Goal: Information Seeking & Learning: Learn about a topic

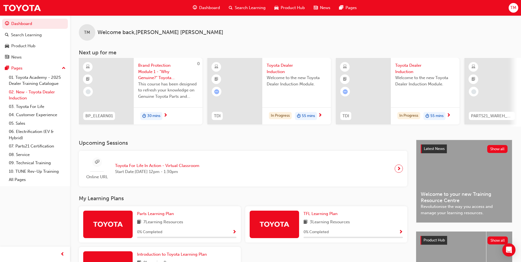
click at [39, 90] on link "02. New - Toyota Dealer Induction" at bounding box center [37, 95] width 61 height 15
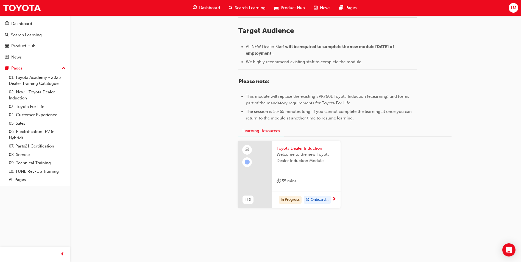
scroll to position [230, 0]
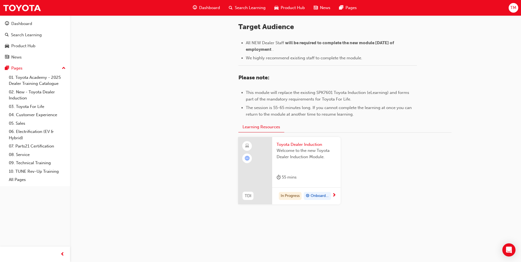
click at [312, 169] on div "Welcome to the new Toyota Dealer Induction Module." at bounding box center [307, 158] width 60 height 22
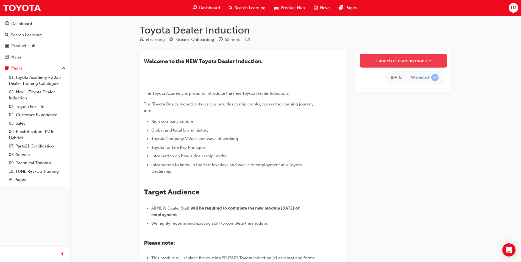
click at [425, 60] on link "Launch eLearning module" at bounding box center [403, 61] width 87 height 14
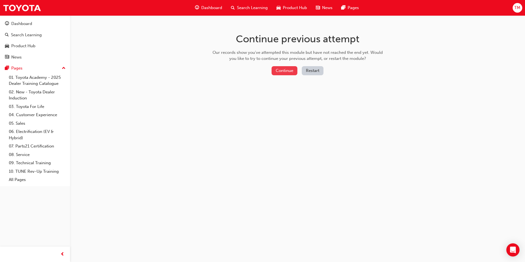
click at [289, 71] on button "Continue" at bounding box center [285, 70] width 26 height 9
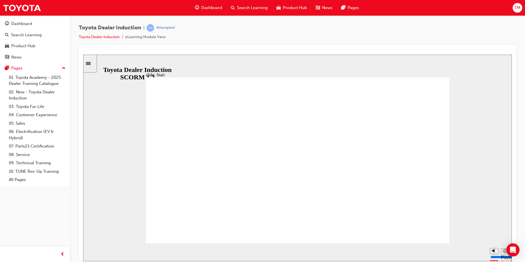
click at [472, 152] on div "slide: Introduction As of January 1st 2024, the term “Guest” is replaced with “…" at bounding box center [297, 157] width 429 height 207
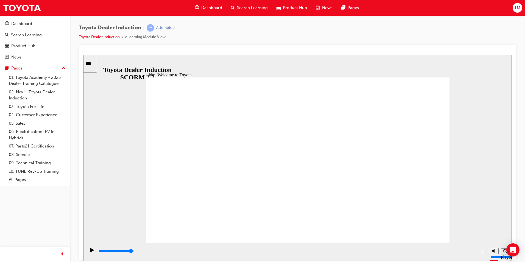
type input "7500"
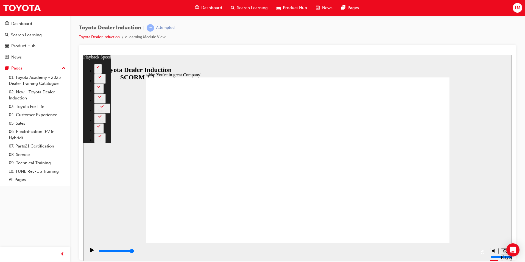
type input "156"
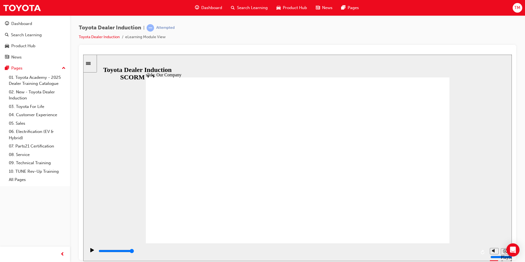
drag, startPoint x: 215, startPoint y: 207, endPoint x: 272, endPoint y: 214, distance: 57.5
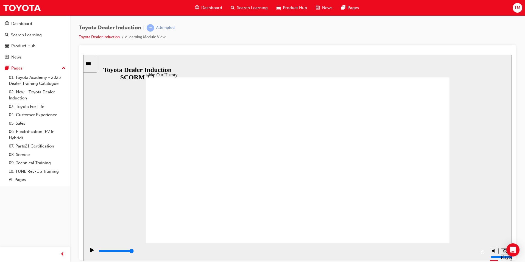
drag, startPoint x: 295, startPoint y: 207, endPoint x: 390, endPoint y: 213, distance: 95.5
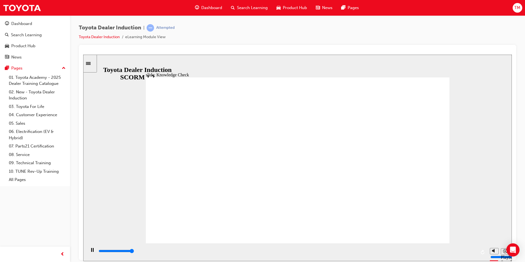
type input "5000"
radio input "true"
type input "5000"
radio input "true"
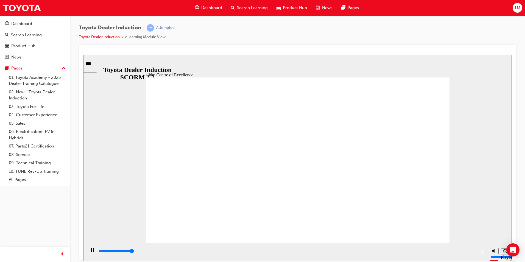
type input "15300"
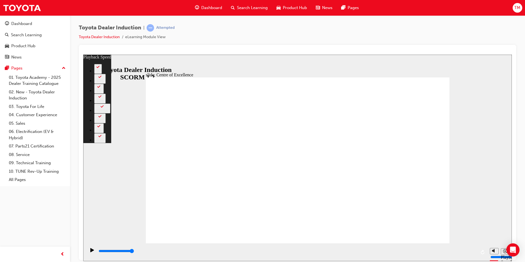
type input "248"
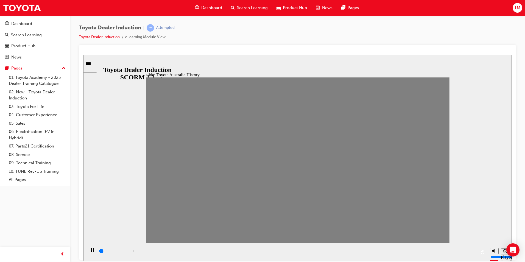
drag, startPoint x: 156, startPoint y: 163, endPoint x: 170, endPoint y: 163, distance: 13.7
drag, startPoint x: 168, startPoint y: 165, endPoint x: 184, endPoint y: 163, distance: 16.0
drag, startPoint x: 180, startPoint y: 165, endPoint x: 189, endPoint y: 163, distance: 9.5
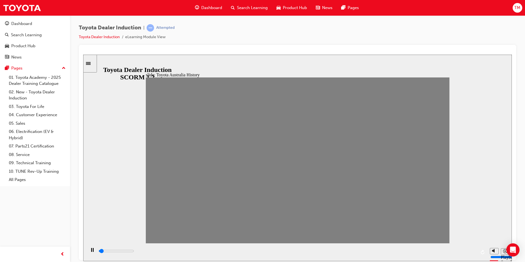
drag, startPoint x: 197, startPoint y: 167, endPoint x: 208, endPoint y: 162, distance: 11.9
drag, startPoint x: 208, startPoint y: 162, endPoint x: 218, endPoint y: 163, distance: 10.2
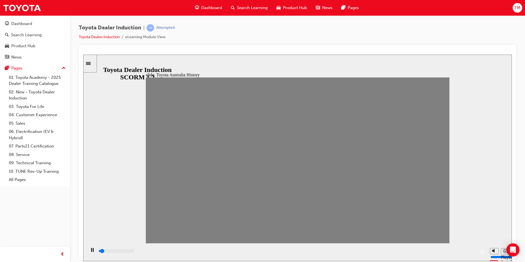
drag, startPoint x: 226, startPoint y: 162, endPoint x: 238, endPoint y: 164, distance: 12.5
drag, startPoint x: 238, startPoint y: 164, endPoint x: 250, endPoint y: 164, distance: 12.9
drag, startPoint x: 250, startPoint y: 164, endPoint x: 261, endPoint y: 163, distance: 11.1
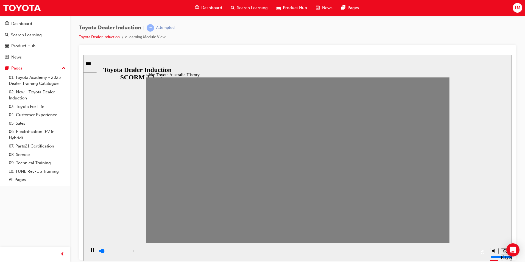
drag, startPoint x: 267, startPoint y: 165, endPoint x: 277, endPoint y: 164, distance: 10.8
drag, startPoint x: 280, startPoint y: 166, endPoint x: 289, endPoint y: 166, distance: 9.9
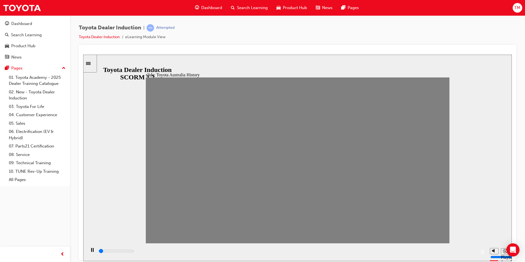
drag, startPoint x: 296, startPoint y: 164, endPoint x: 306, endPoint y: 165, distance: 10.3
drag, startPoint x: 306, startPoint y: 164, endPoint x: 317, endPoint y: 165, distance: 11.0
drag, startPoint x: 322, startPoint y: 163, endPoint x: 336, endPoint y: 163, distance: 13.5
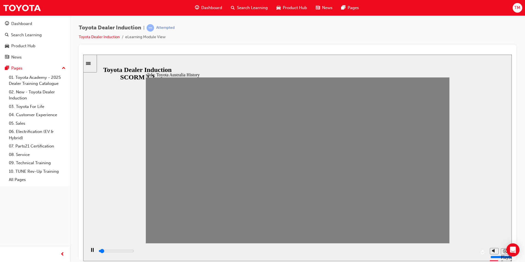
drag, startPoint x: 336, startPoint y: 165, endPoint x: 346, endPoint y: 164, distance: 9.6
drag, startPoint x: 353, startPoint y: 164, endPoint x: 365, endPoint y: 163, distance: 12.5
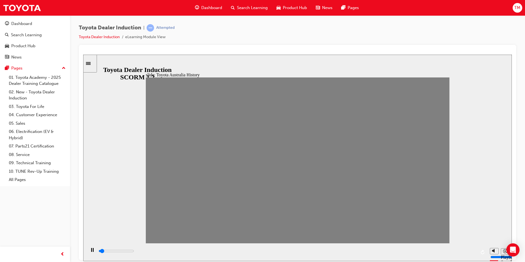
drag, startPoint x: 365, startPoint y: 164, endPoint x: 377, endPoint y: 163, distance: 12.4
drag, startPoint x: 380, startPoint y: 165, endPoint x: 388, endPoint y: 167, distance: 8.5
drag, startPoint x: 396, startPoint y: 164, endPoint x: 406, endPoint y: 163, distance: 10.7
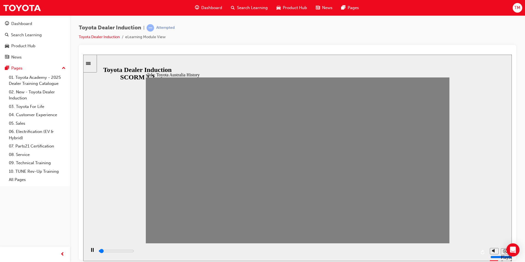
drag, startPoint x: 413, startPoint y: 164, endPoint x: 421, endPoint y: 164, distance: 8.2
drag, startPoint x: 421, startPoint y: 160, endPoint x: 436, endPoint y: 163, distance: 14.8
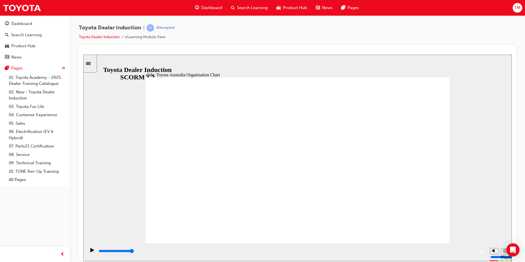
type input "5000"
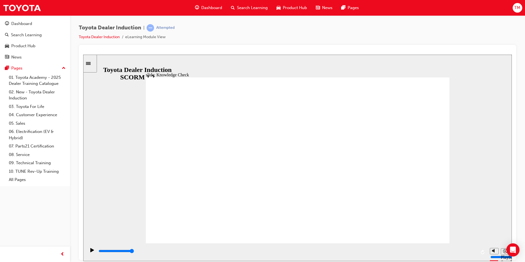
radio input "true"
type input "1500"
radio input "true"
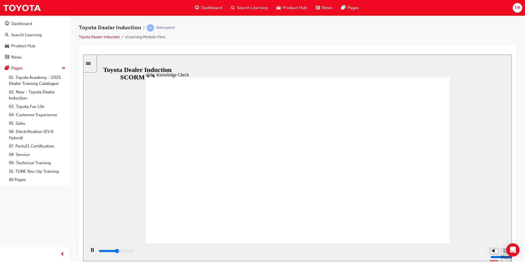
type input "5000"
radio input "true"
type input "5000"
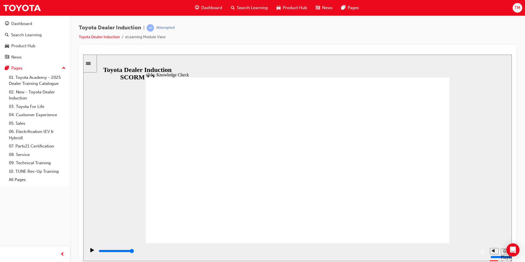
radio input "true"
type input "9200"
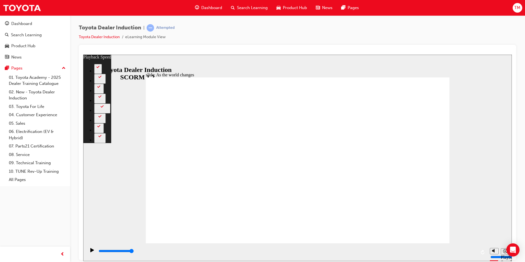
type input "128"
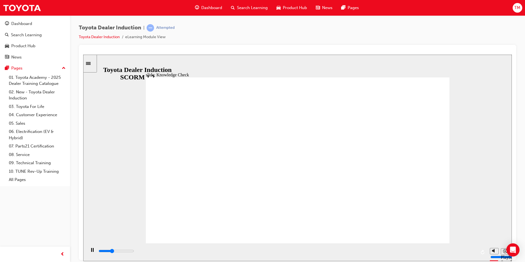
type input "1800"
click at [93, 250] on div "Play (Ctrl+Alt+P)" at bounding box center [92, 252] width 9 height 9
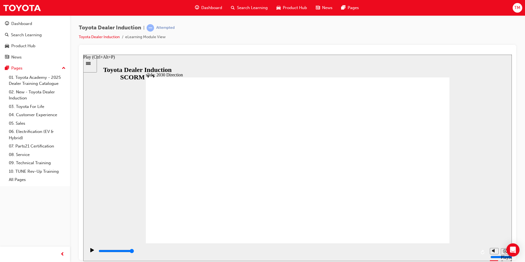
click at [90, 252] on icon "Play (Ctrl+Alt+P)" at bounding box center [92, 250] width 4 height 4
type input "5000"
type input "i"
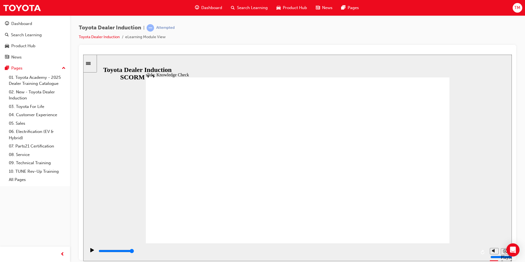
type input "i"
type input "in"
type input "inn"
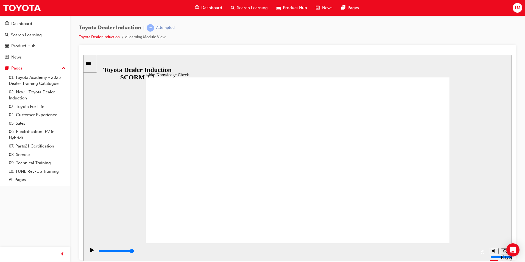
type input "inno"
type input "innov"
type input "innova"
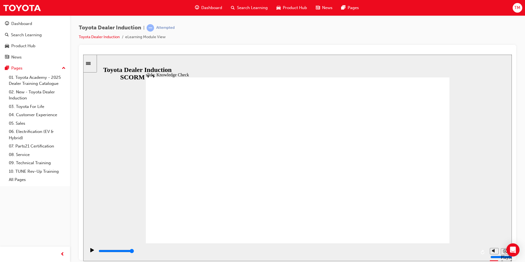
type input "innova"
type input "innovat"
type input "innovati"
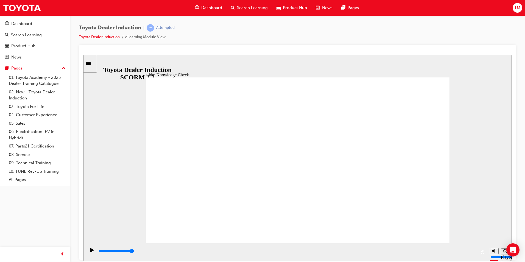
type input "innovatio"
type input "innovation"
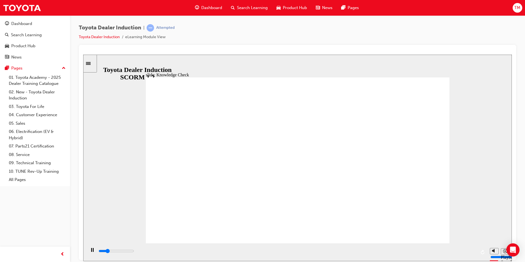
type input "800"
type input "innovation"
type input "2000"
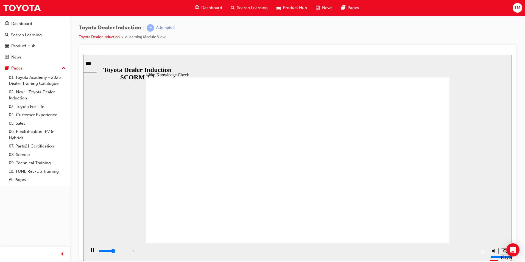
type input "innovatio"
type input "2500"
type input "innovati"
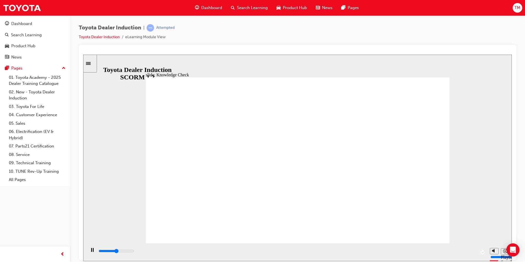
type input "2600"
type input "innovat"
type input "2600"
type input "innova"
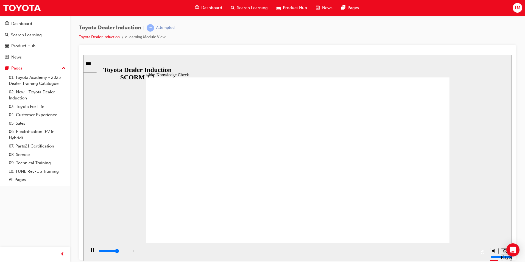
type input "innova"
type input "2600"
type input "innov"
type input "2700"
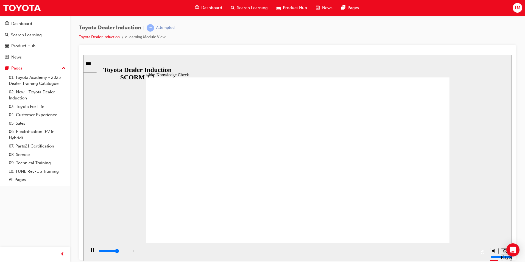
type input "inno"
type input "2700"
type input "inn"
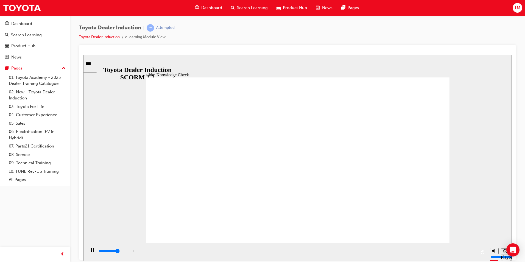
type input "2700"
type input "in"
type input "2800"
type input "i"
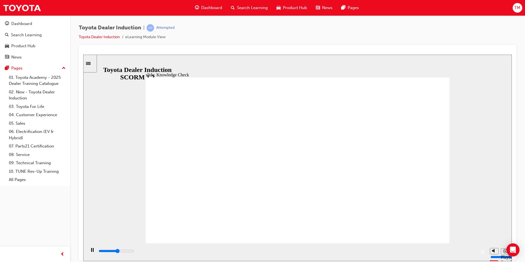
type input "i"
type input "2800"
type input "3700"
type input "H"
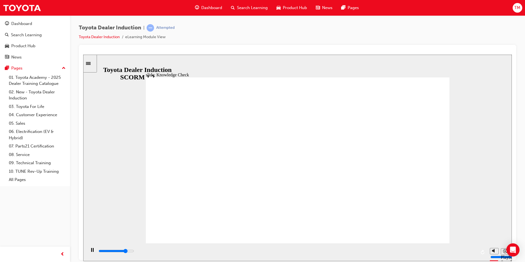
type input "4100"
type input "Ha"
type input "4400"
type input "Hap"
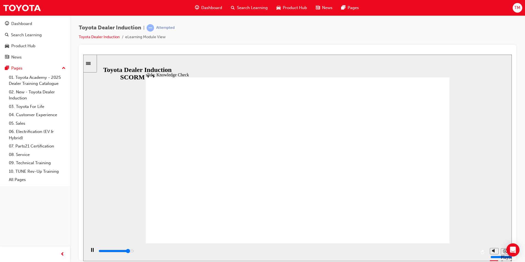
type input "Hap"
type input "4600"
type input "Happ"
type input "5000"
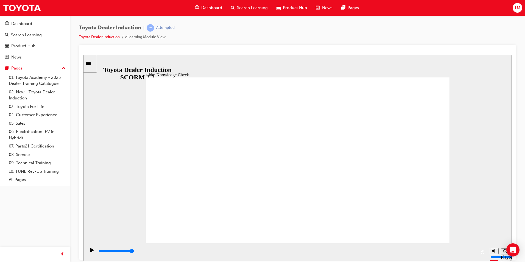
type input "Happi"
type input "Happin"
type input "Happine"
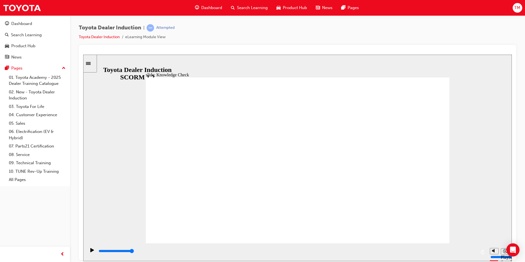
type input "Happine"
type input "Happines"
type input "Happiness"
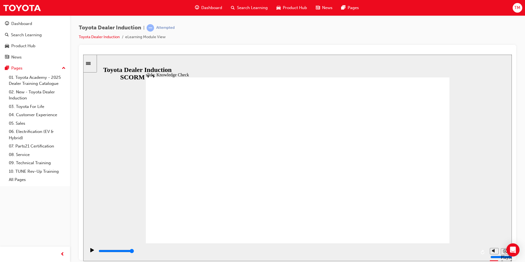
type input "Happiness"
type input "5000"
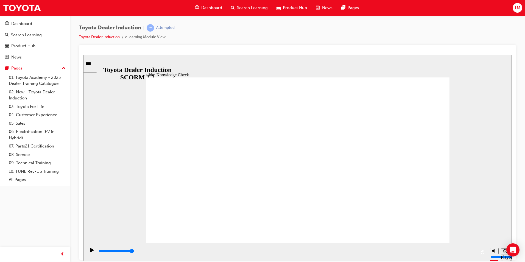
type input "m"
type input "mo"
type input "mov"
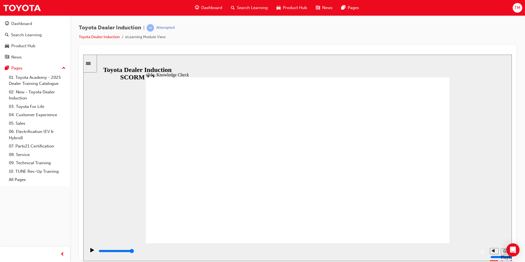
type input "mov"
type input "move"
type input "moved"
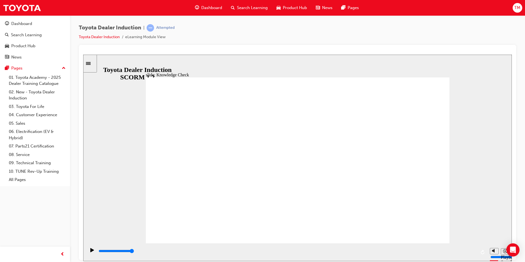
type input "moved"
type input "6500"
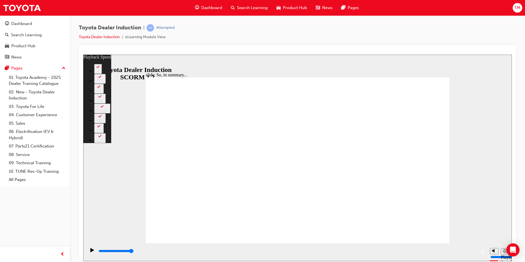
click at [480, 100] on div "slide: So, in summary... Rectangle 3 playback speed 2 1.75 1.5 1.25 Normal 0.75…" at bounding box center [297, 157] width 429 height 207
type input "128"
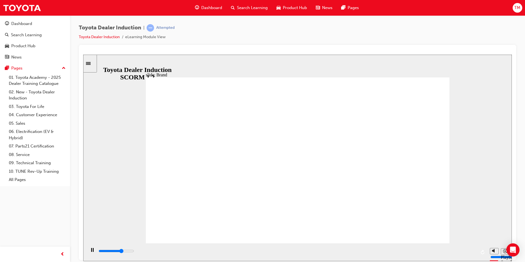
click at [459, 106] on div "slide: The Toyota brand BACK BACK NEXT NEXT The Toyota brand most recognised in…" at bounding box center [297, 157] width 429 height 207
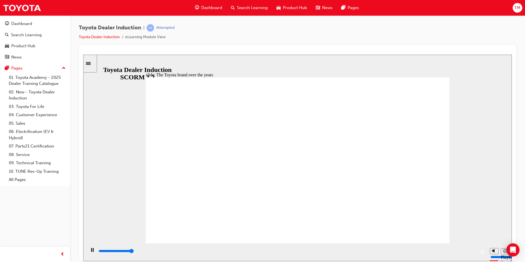
type input "8400"
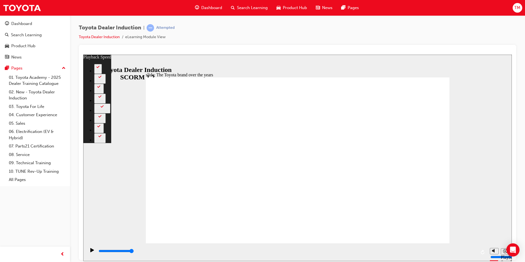
type input "165"
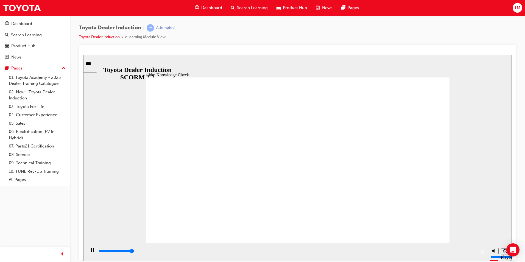
type input "5000"
radio input "true"
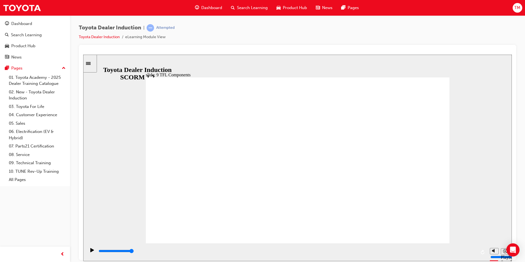
type input "10800"
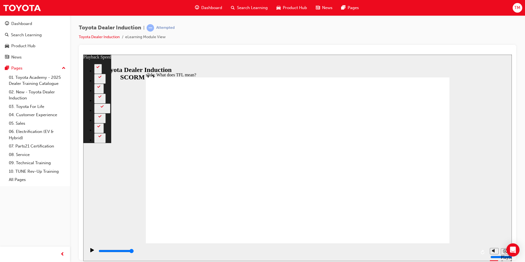
type input "139"
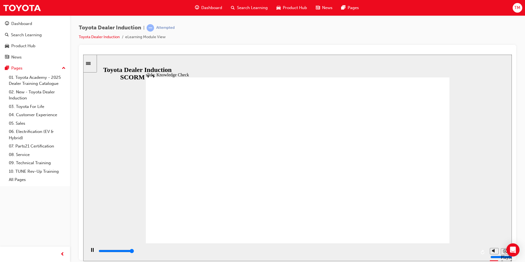
type input "5000"
radio input "true"
type input "1400"
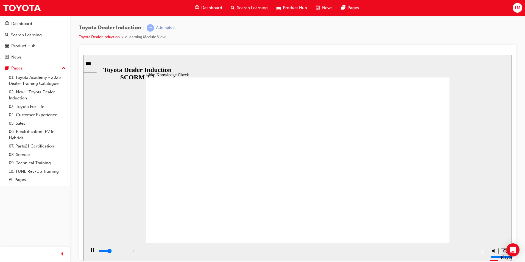
radio input "true"
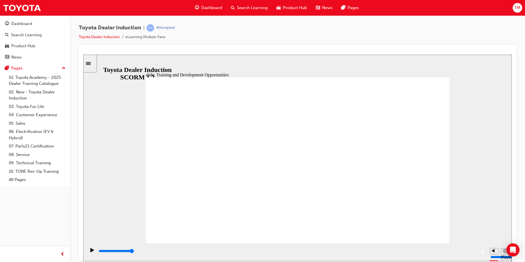
type input "5000"
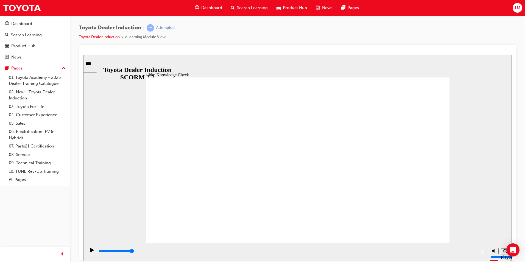
radio input "true"
type input "3800"
radio input "true"
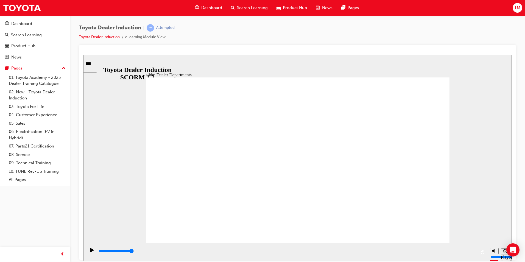
type input "11300"
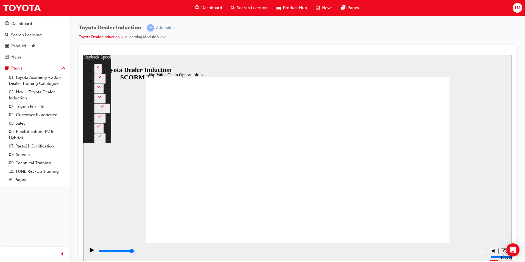
type input "64"
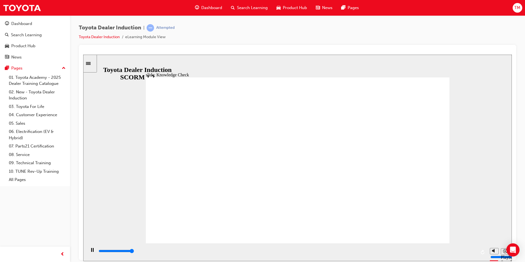
type input "5000"
radio input "true"
type input "5000"
radio input "true"
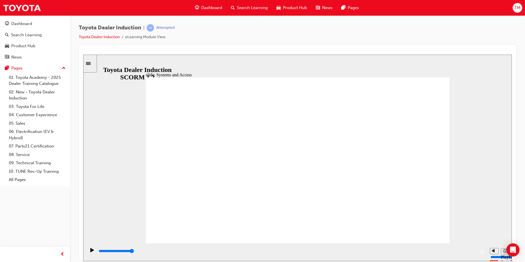
drag, startPoint x: 299, startPoint y: 175, endPoint x: 228, endPoint y: 175, distance: 71.7
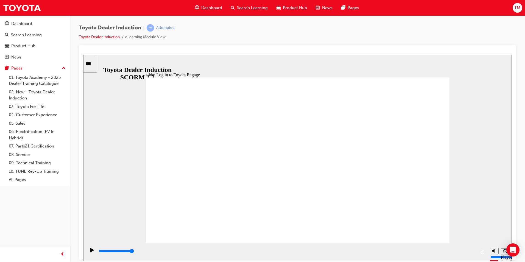
type input "13300"
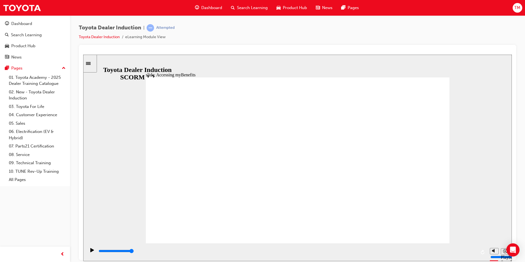
type input "4700"
type input "t"
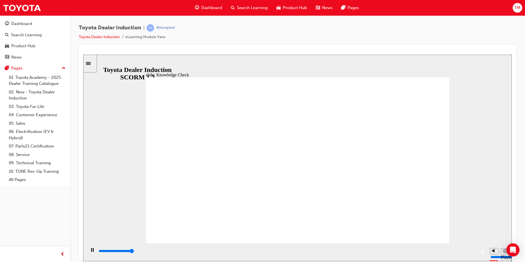
type input "5000"
type input "to"
type input "toy"
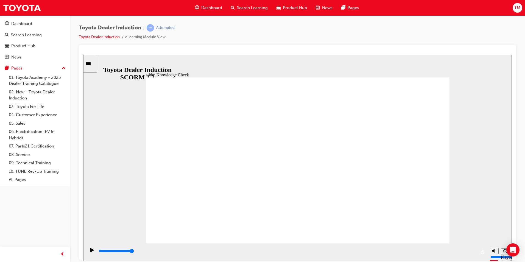
type input "toyo"
type input "toyot"
type input "toyota"
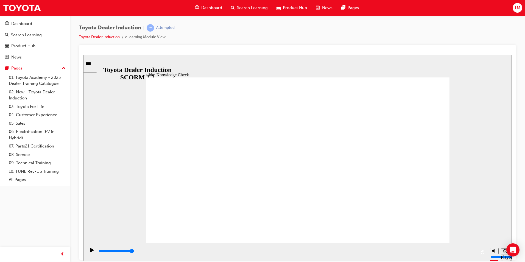
type input "toyota"
type input "toyota c"
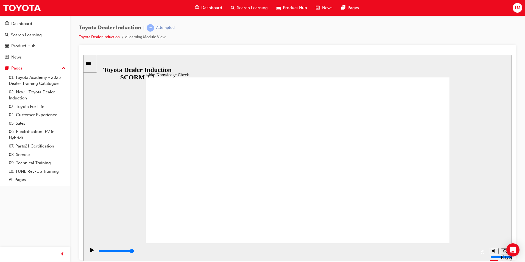
type input "toyota ce"
type input "toyota cen"
type input "toyota cent"
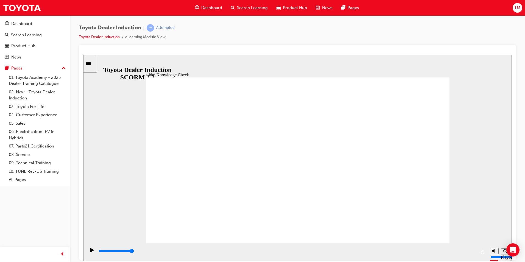
type input "toyota cent"
type input "toyota centr"
type input "toyota centra"
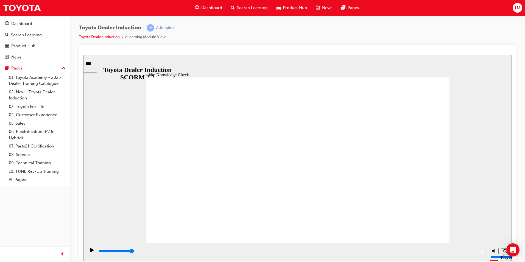
type input "toyota central"
type input "800"
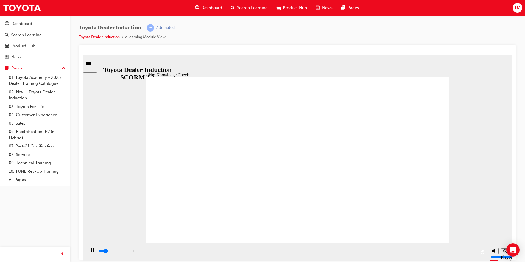
type input "toyota central"
drag, startPoint x: 256, startPoint y: 168, endPoint x: 226, endPoint y: 168, distance: 30.2
type input "4200"
type input "toyota e"
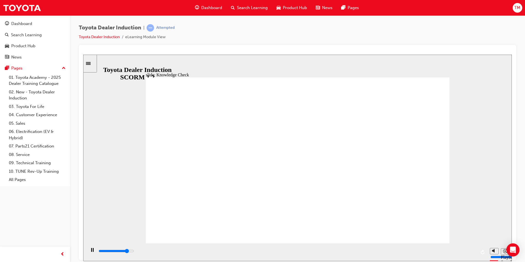
type input "toyota e"
type input "4500"
type input "toyota en"
type input "4800"
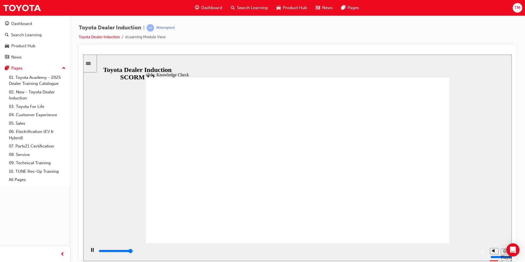
type input "toyota eng"
type input "4900"
type input "toyota enga"
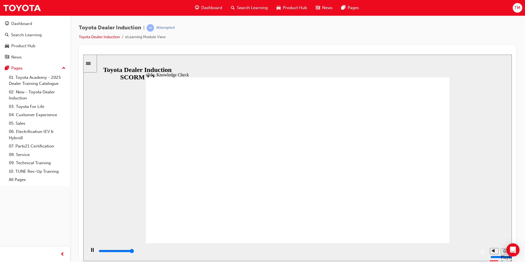
type input "5000"
type input "toyota engag"
type input "toyota engage"
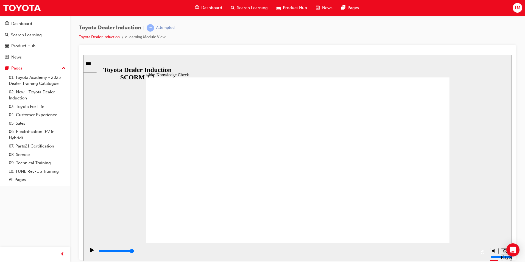
type input "toyota engage"
type input "toyota engage a"
type input "toyota engage ap"
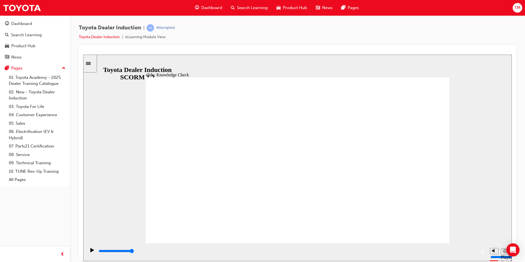
type input "toyota engage ap"
type input "toyota engage app"
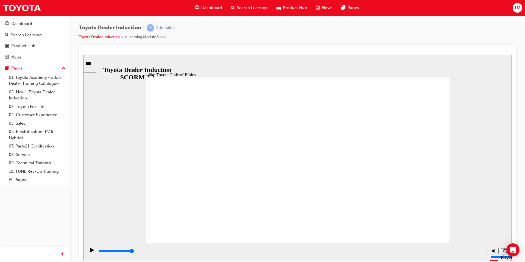
drag, startPoint x: 406, startPoint y: 110, endPoint x: 406, endPoint y: 116, distance: 6.0
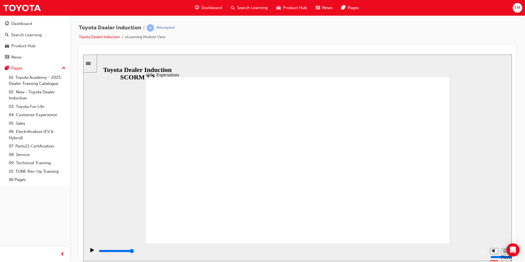
drag, startPoint x: 431, startPoint y: 234, endPoint x: 428, endPoint y: 226, distance: 8.6
type input "8400"
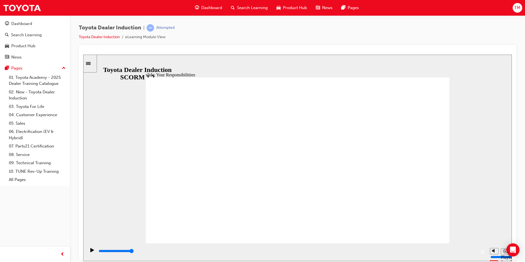
checkbox input "true"
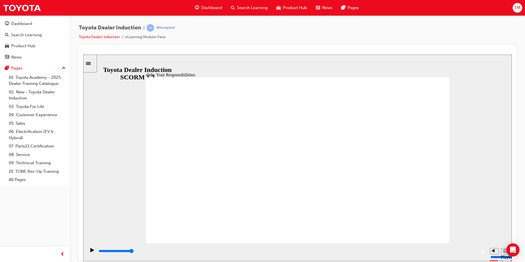
checkbox input "true"
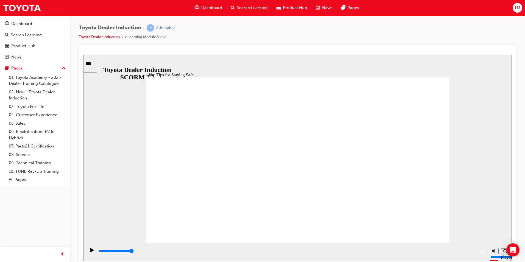
type input "5000"
checkbox input "true"
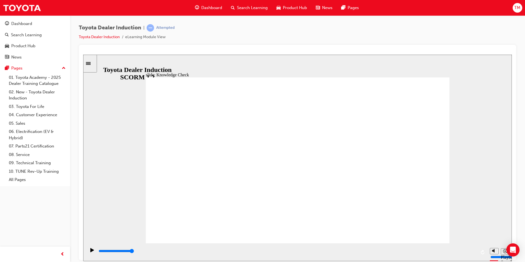
checkbox input "true"
type input "5000"
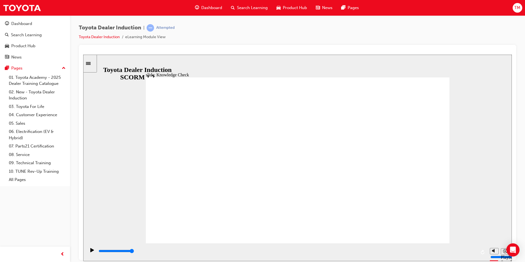
radio input "true"
type input "5000"
checkbox input "true"
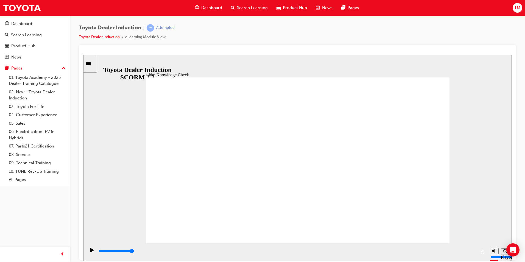
checkbox input "true"
type input "3300"
checkbox input "true"
type input "4500"
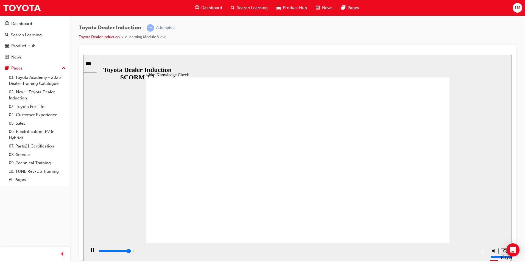
checkbox input "true"
type input "5000"
checkbox input "true"
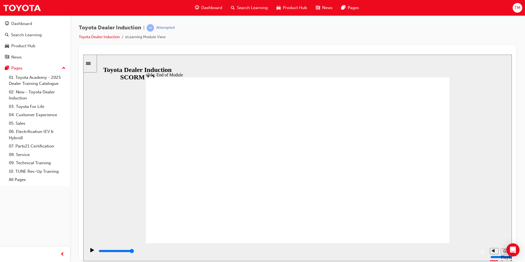
type input "9900"
click at [41, 97] on link "02. New - Toyota Dealer Induction" at bounding box center [37, 95] width 61 height 15
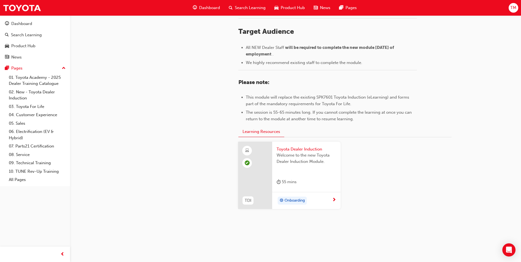
scroll to position [230, 0]
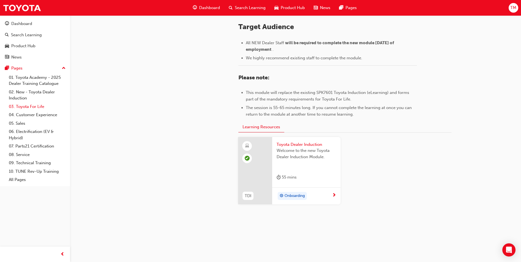
click at [36, 108] on link "03. Toyota For Life" at bounding box center [37, 106] width 61 height 9
